Goal: Information Seeking & Learning: Find specific fact

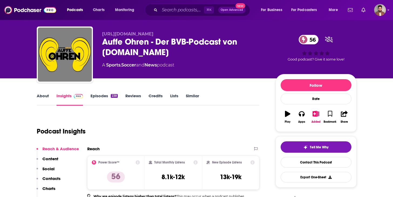
scroll to position [11, 0]
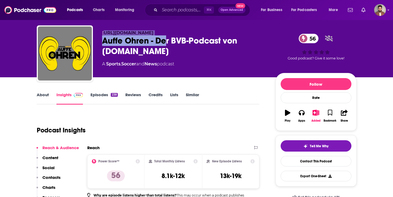
drag, startPoint x: 165, startPoint y: 36, endPoint x: 105, endPoint y: 34, distance: 59.7
click at [105, 34] on div "http://www.schwatzgelb.de Auffe Ohren - Der BVB-Podcast von schwatzgelb.de 56 A…" at bounding box center [184, 51] width 165 height 43
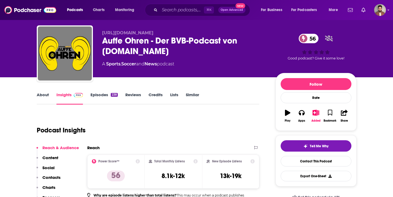
click at [103, 34] on span "http://www.schwatzgelb.de" at bounding box center [127, 32] width 51 height 5
drag, startPoint x: 102, startPoint y: 34, endPoint x: 162, endPoint y: 32, distance: 59.4
click at [153, 32] on span "http://www.schwatzgelb.de" at bounding box center [127, 32] width 51 height 5
copy span "http://www.schwatzgelb.de"
